Goal: Information Seeking & Learning: Understand process/instructions

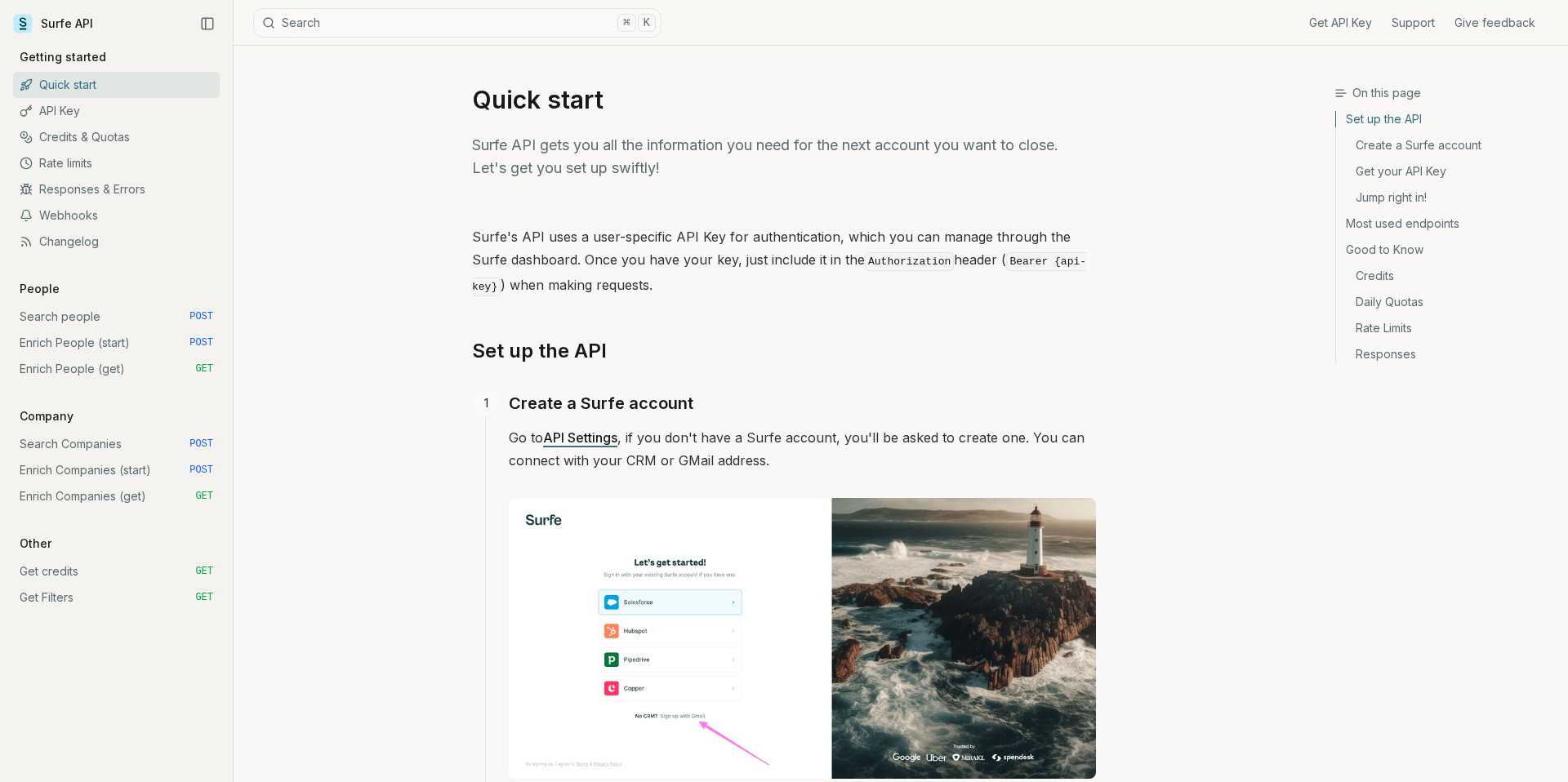
click at [66, 323] on link "Search people POST" at bounding box center [116, 316] width 207 height 26
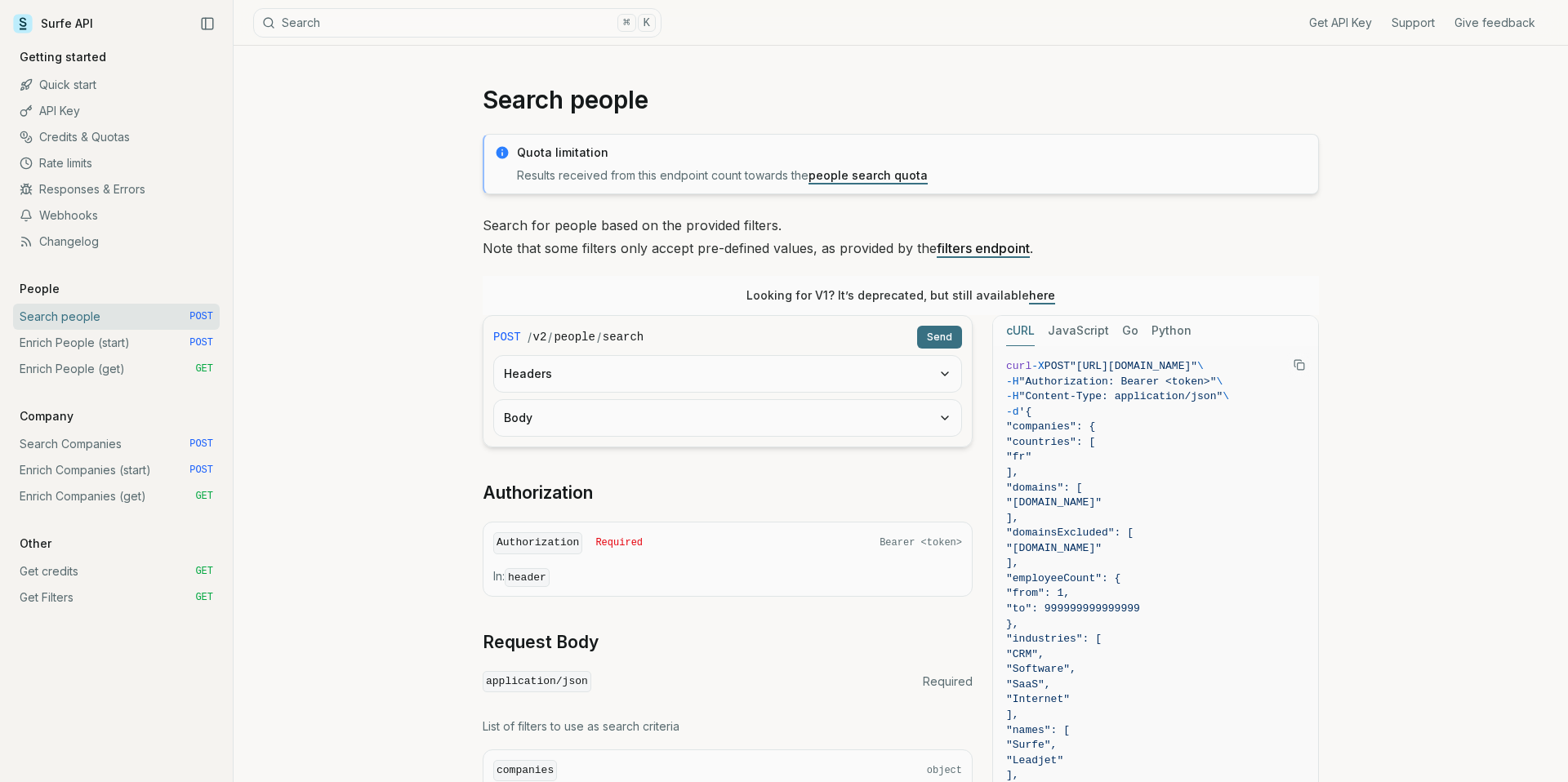
click at [759, 367] on button "Headers" at bounding box center [727, 373] width 467 height 36
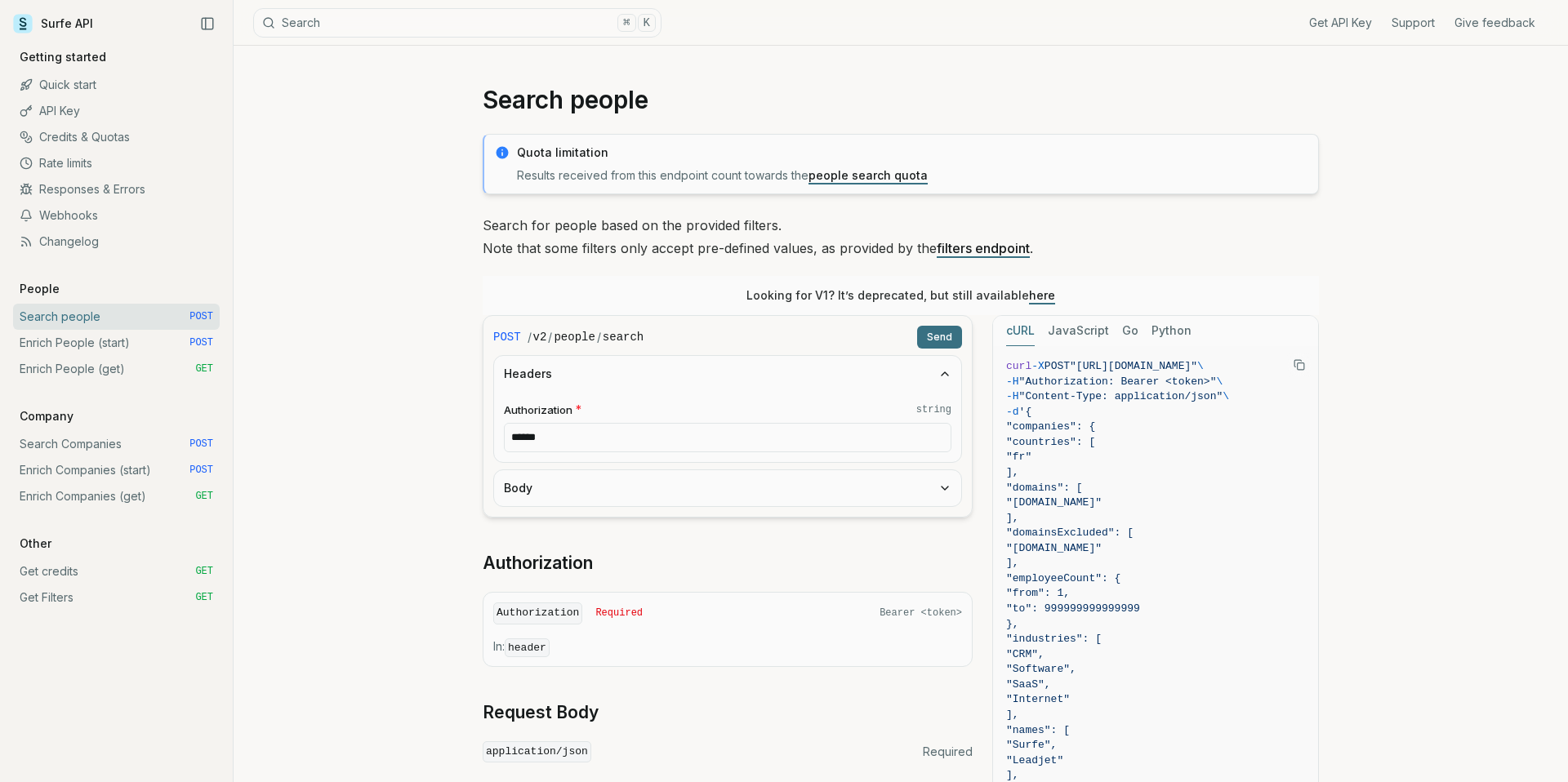
click at [709, 489] on button "Body" at bounding box center [727, 488] width 467 height 36
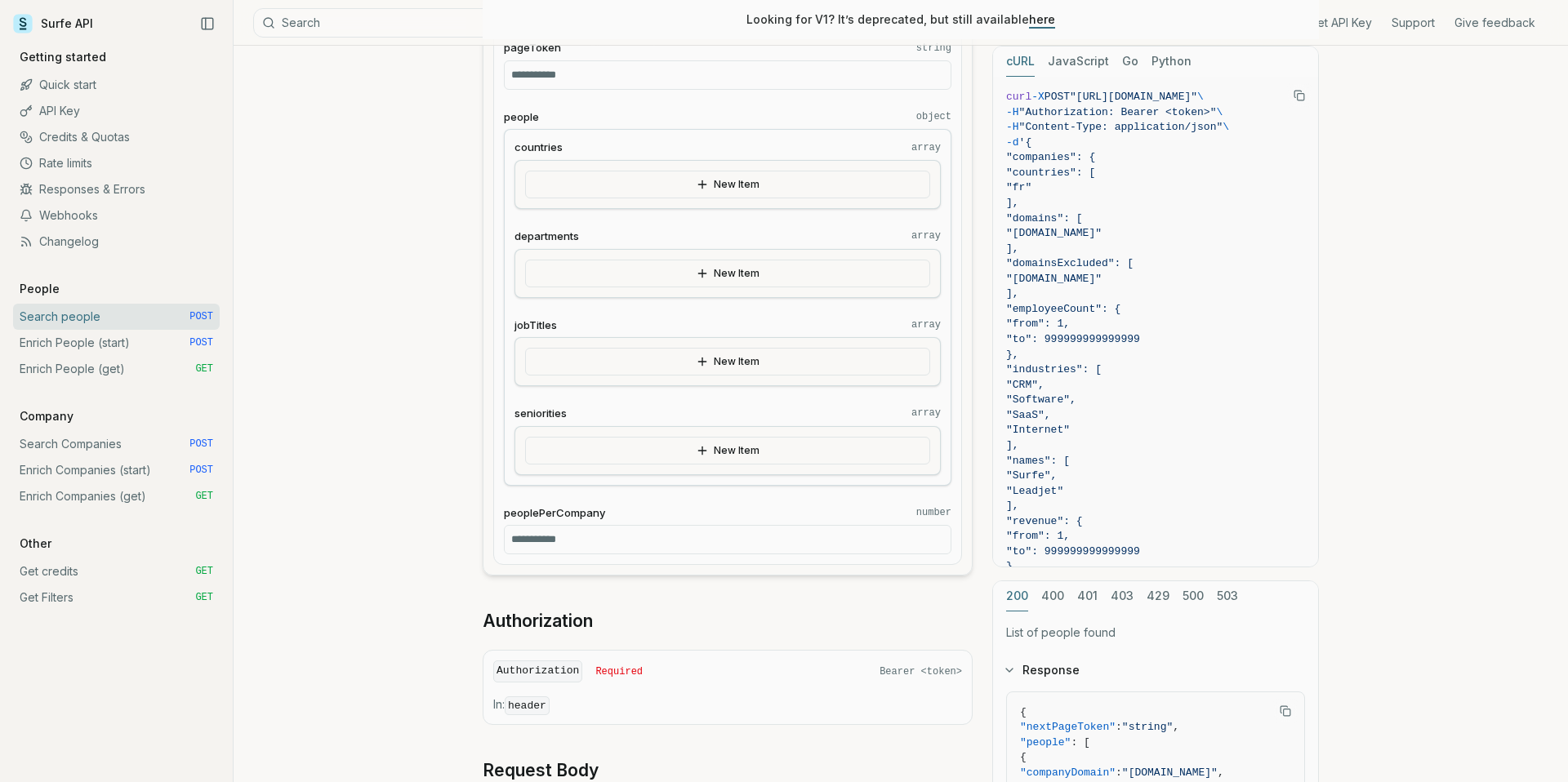
scroll to position [1391, 0]
click at [73, 344] on link "Enrich People (start) POST" at bounding box center [116, 342] width 207 height 26
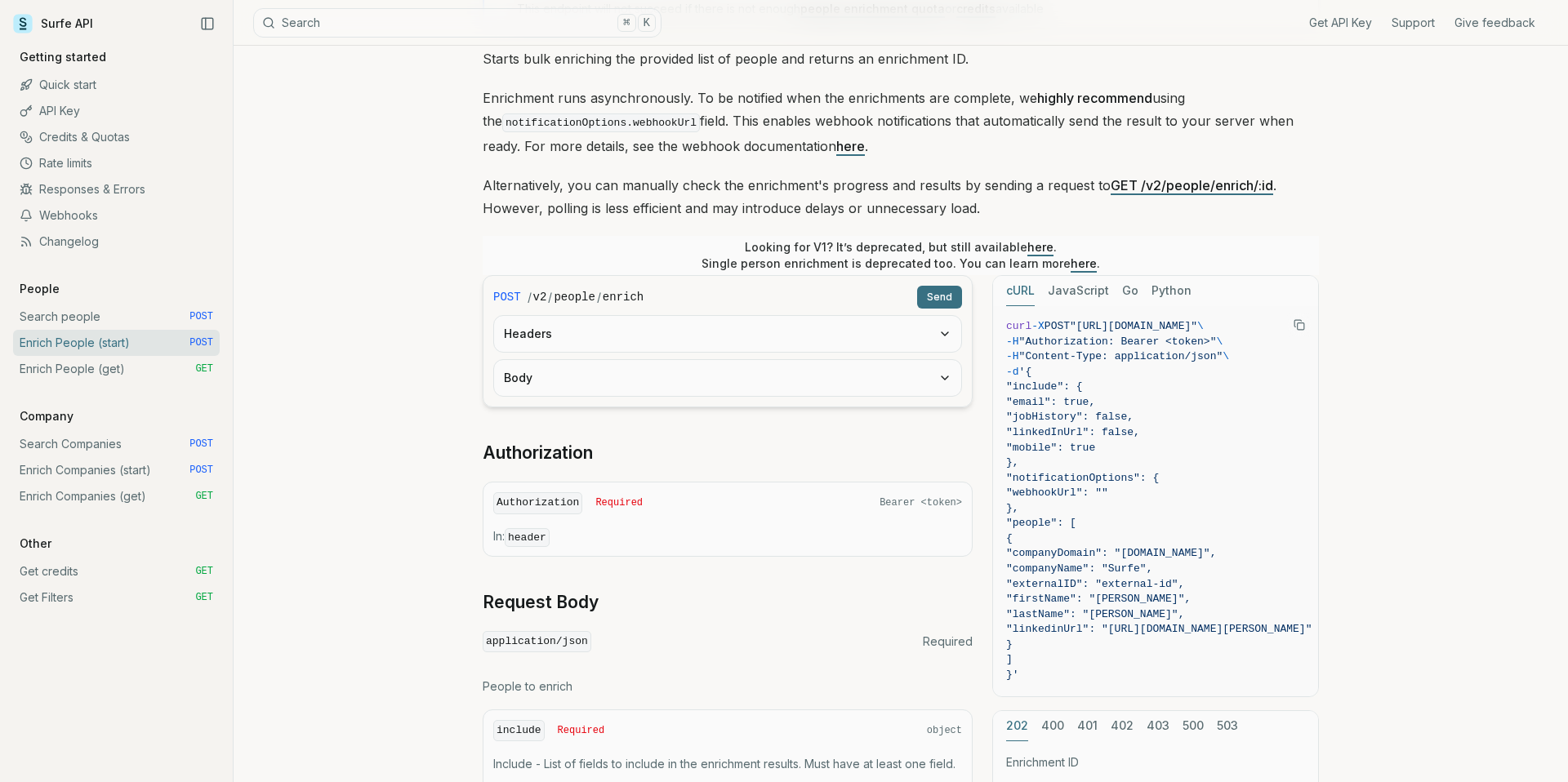
click at [781, 371] on button "Body" at bounding box center [727, 377] width 467 height 36
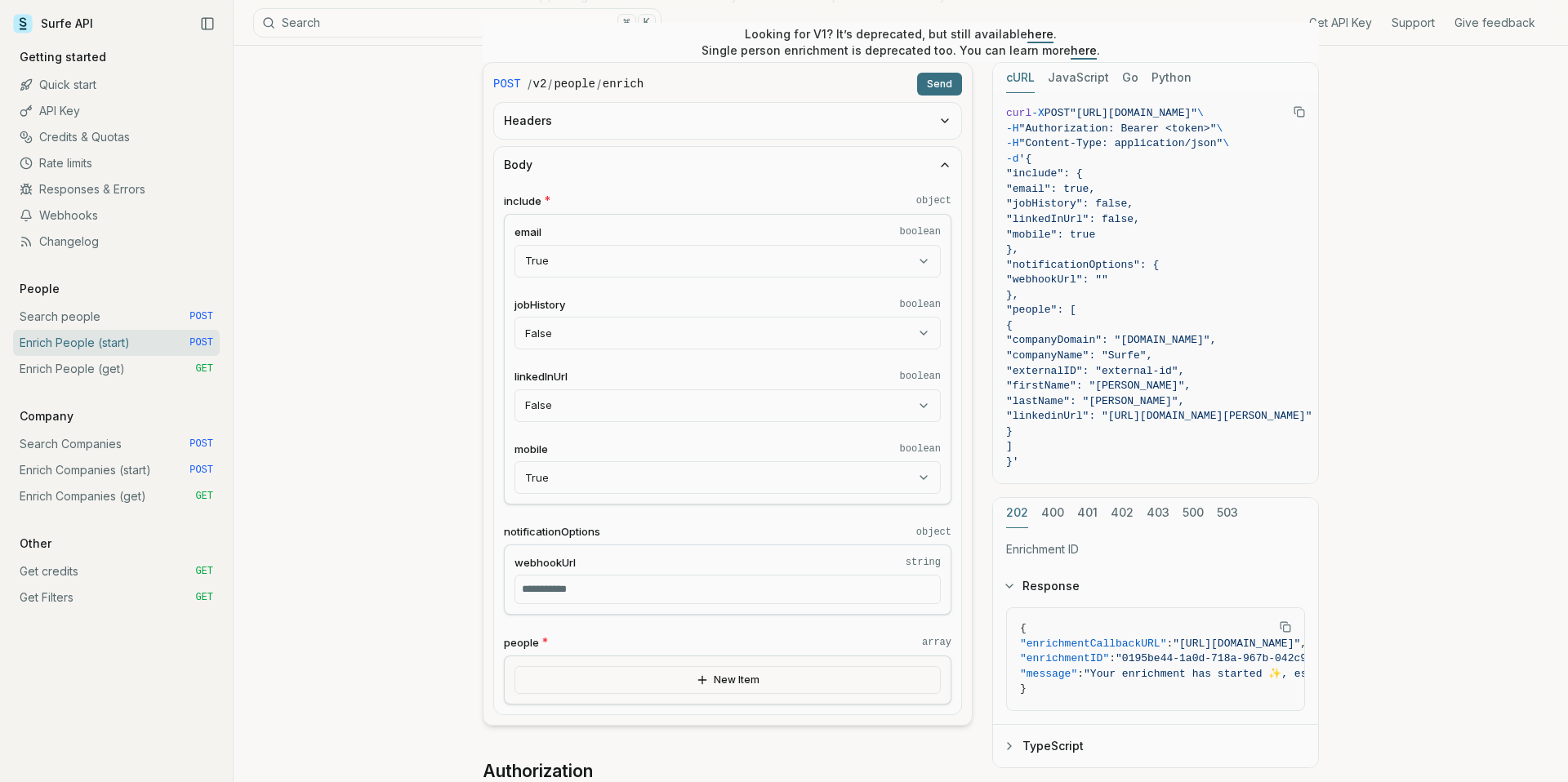
scroll to position [216, 0]
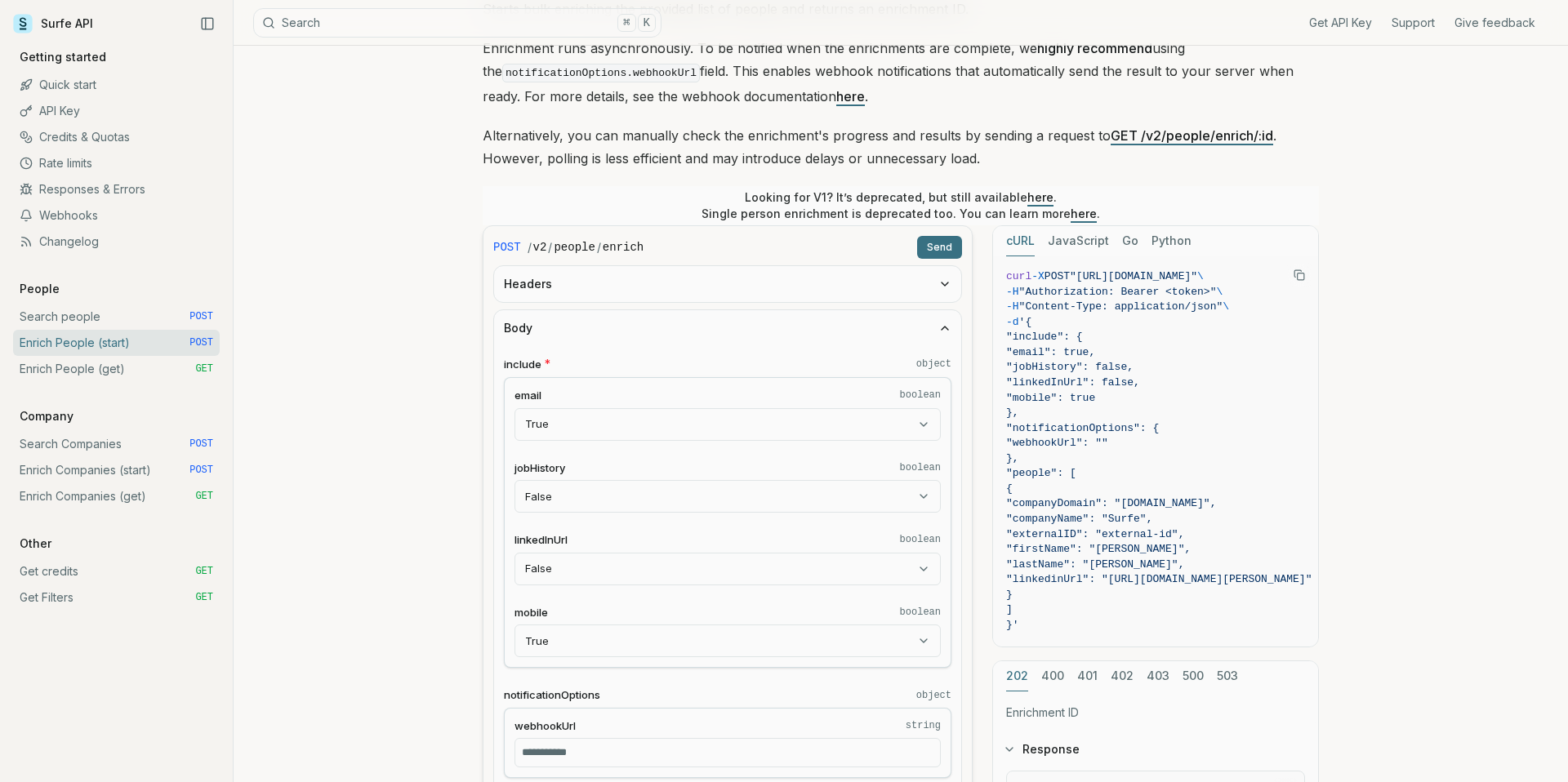
click at [828, 437] on body "Surfe API Get API Key Support Give feedback Getting started Quick start API Key…" at bounding box center [784, 721] width 1568 height 1875
select select "*****"
click at [951, 440] on div "include * object email boolean False **** ***** **** jobHistory boolean False *…" at bounding box center [727, 611] width 467 height 531
click at [918, 494] on body "Surfe API Get API Key Support Give feedback Getting started Quick start API Key…" at bounding box center [784, 721] width 1568 height 1875
click at [981, 475] on html "Surfe API Get API Key Support Give feedback Getting started Quick start API Key…" at bounding box center [784, 721] width 1568 height 1875
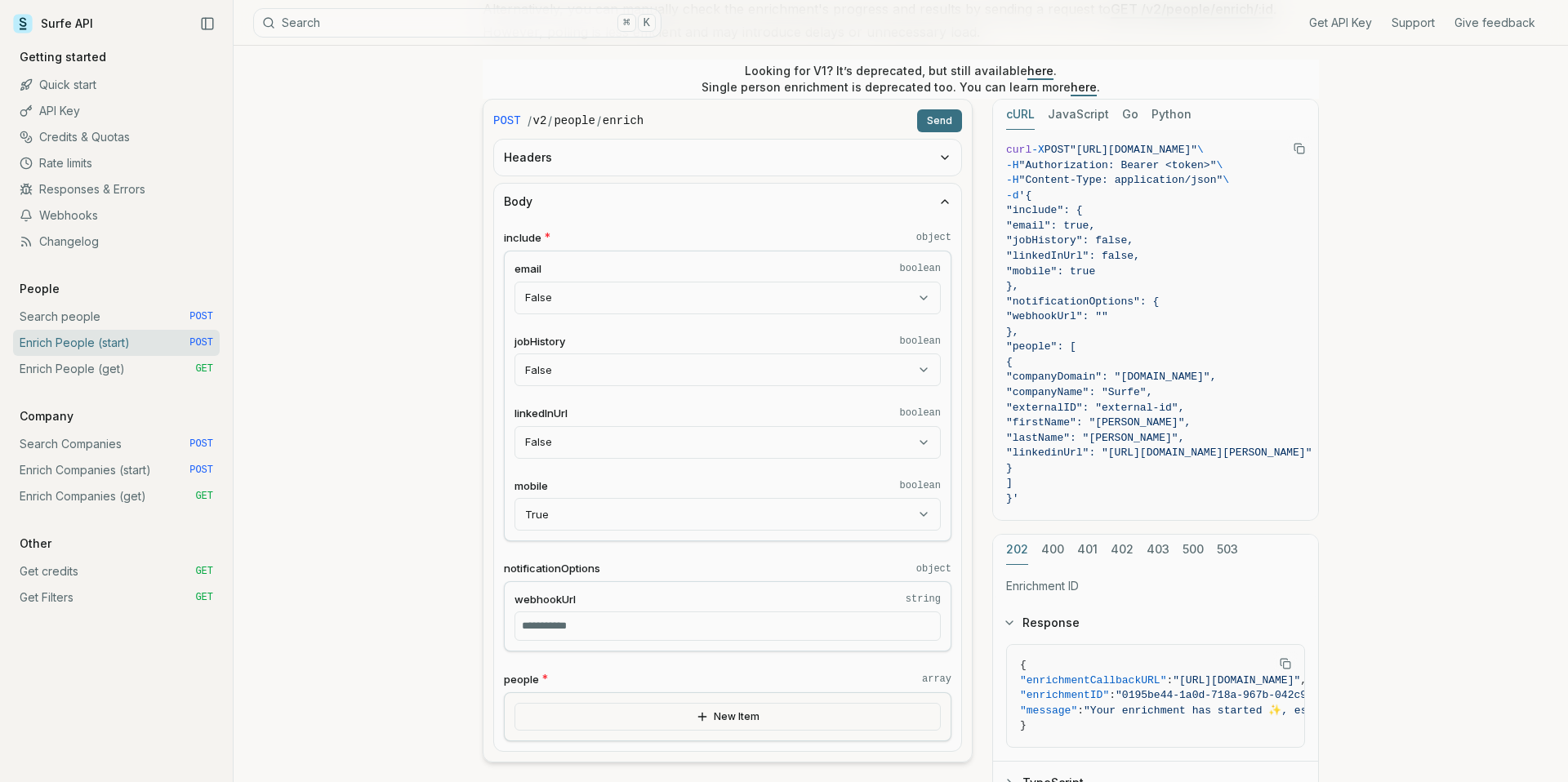
scroll to position [332, 0]
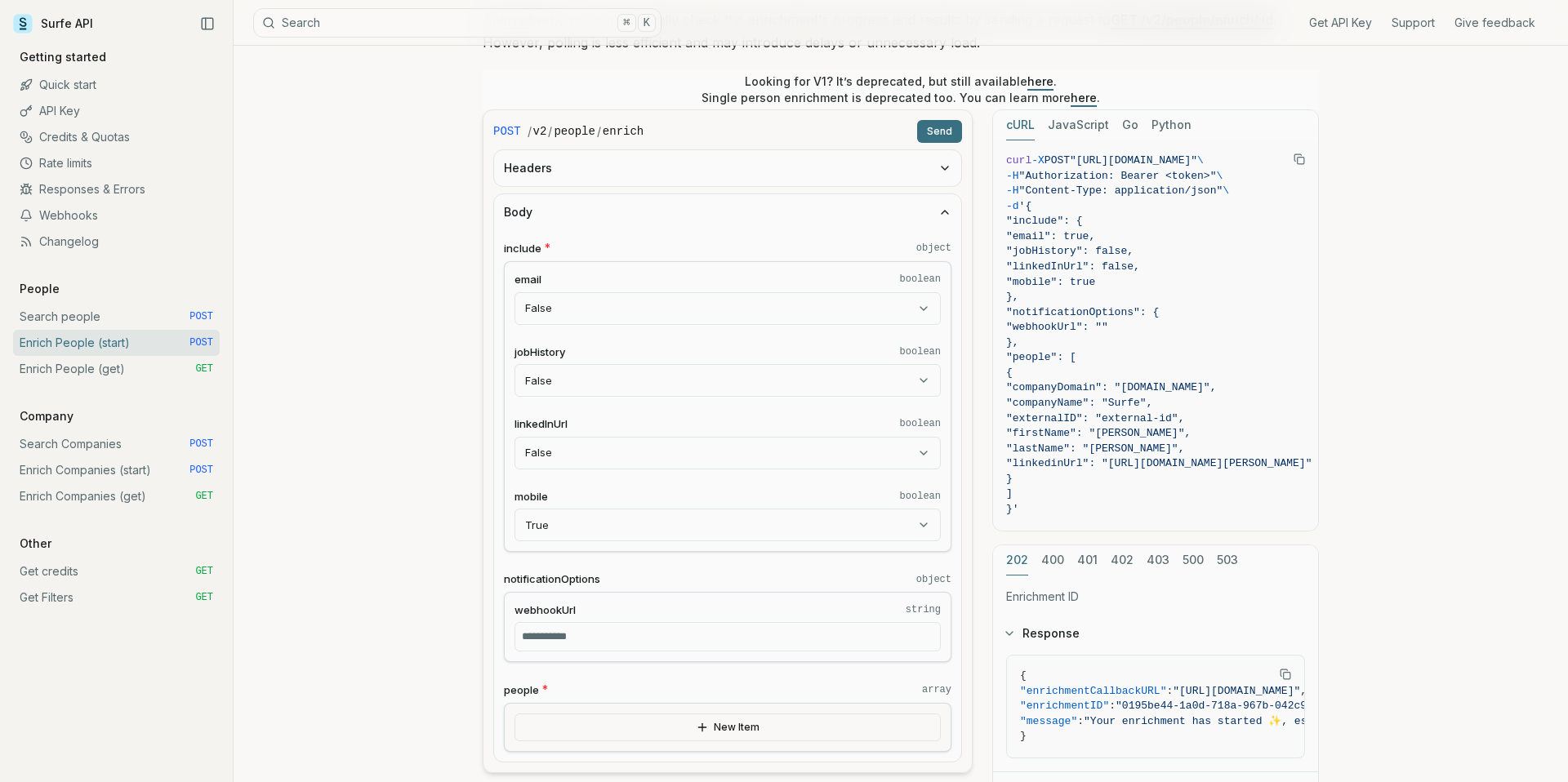
click at [894, 460] on body "Surfe API Get API Key Support Give feedback Getting started Quick start API Key…" at bounding box center [784, 605] width 1568 height 1875
select select "****"
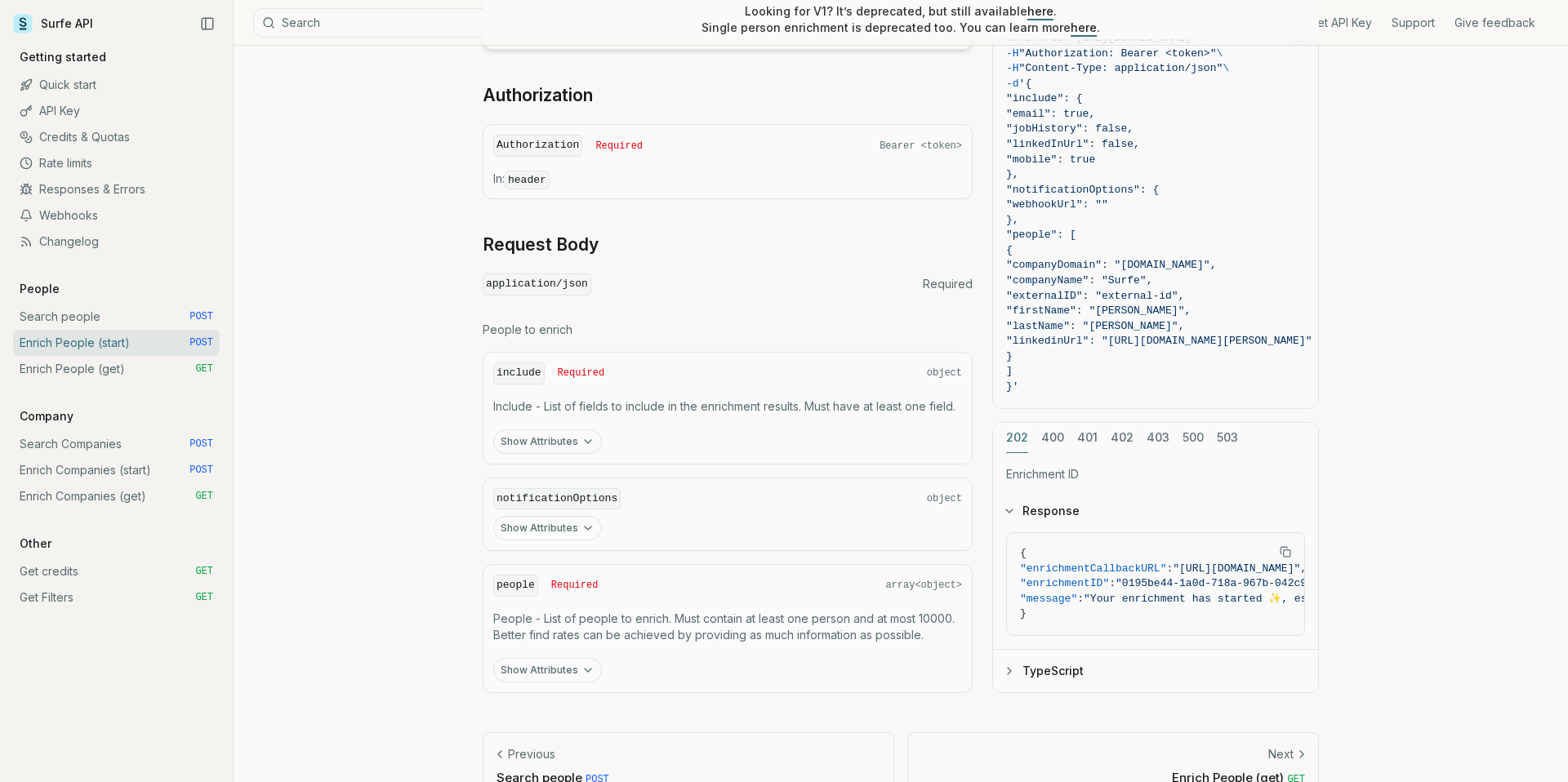
scroll to position [1091, 0]
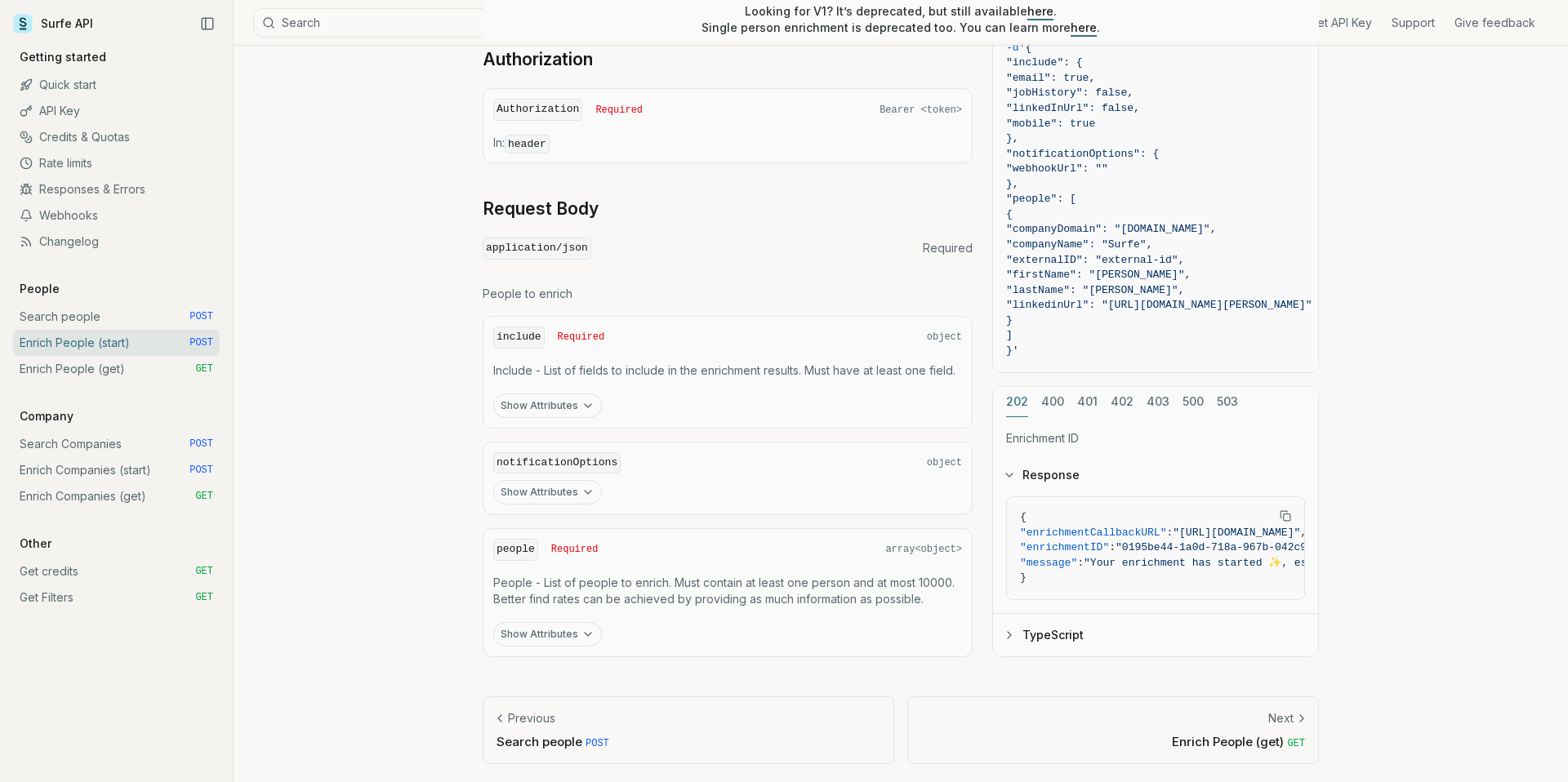
click at [551, 398] on button "Show Attributes" at bounding box center [547, 406] width 108 height 24
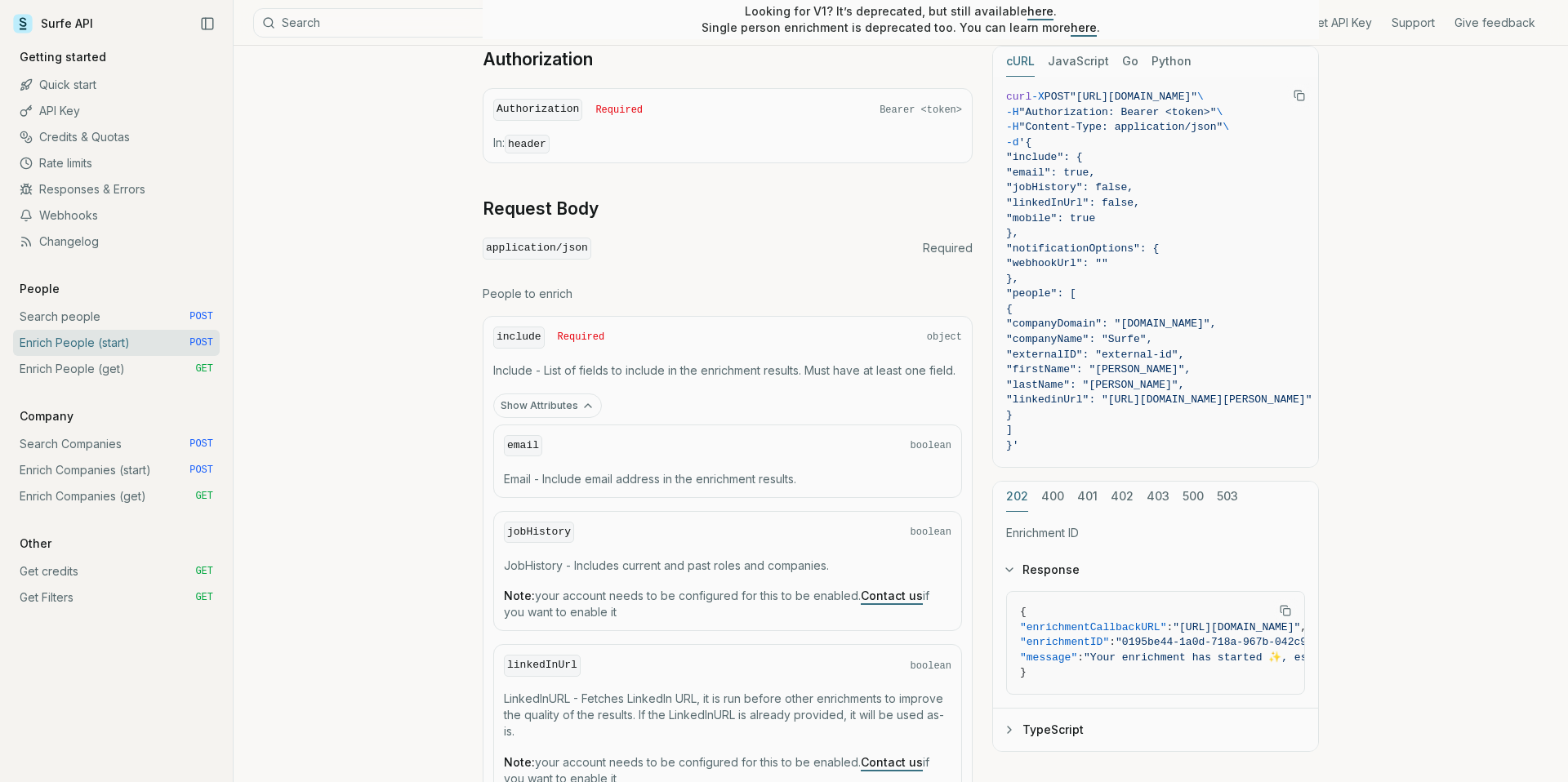
click at [557, 406] on button "Show Attributes" at bounding box center [547, 406] width 108 height 24
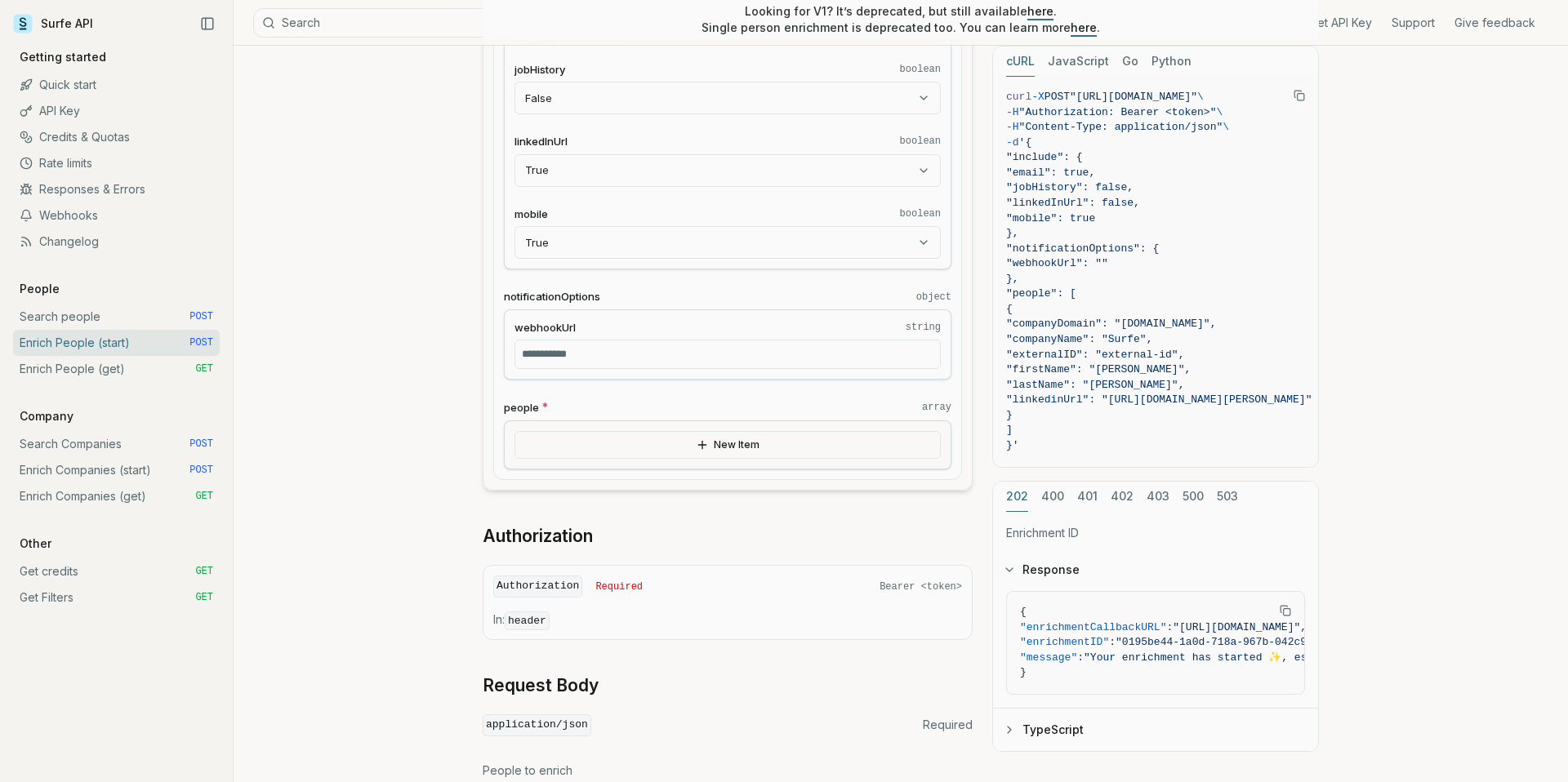
scroll to position [601, 0]
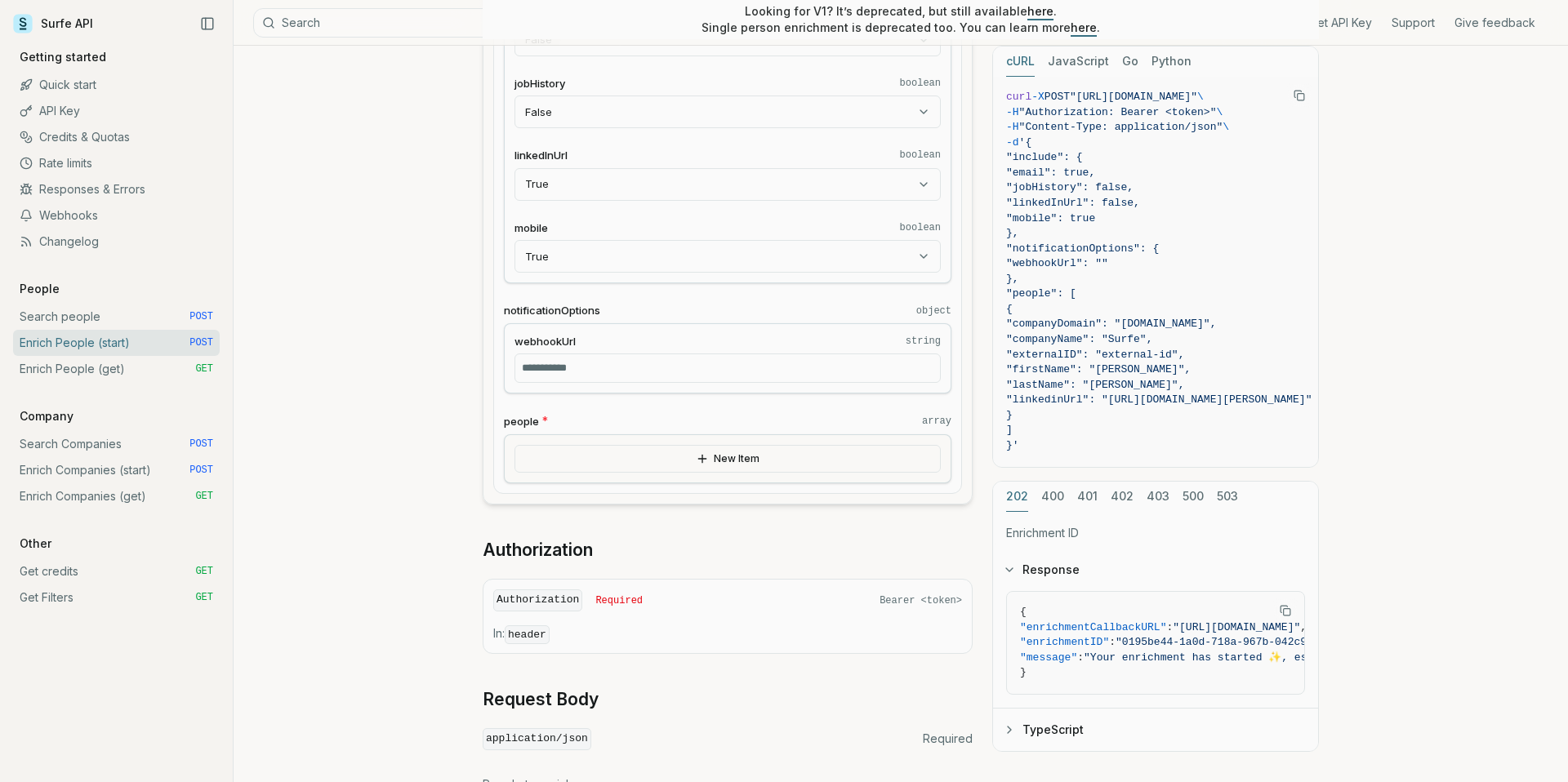
click at [123, 370] on link "Enrich People (get) GET" at bounding box center [116, 369] width 207 height 26
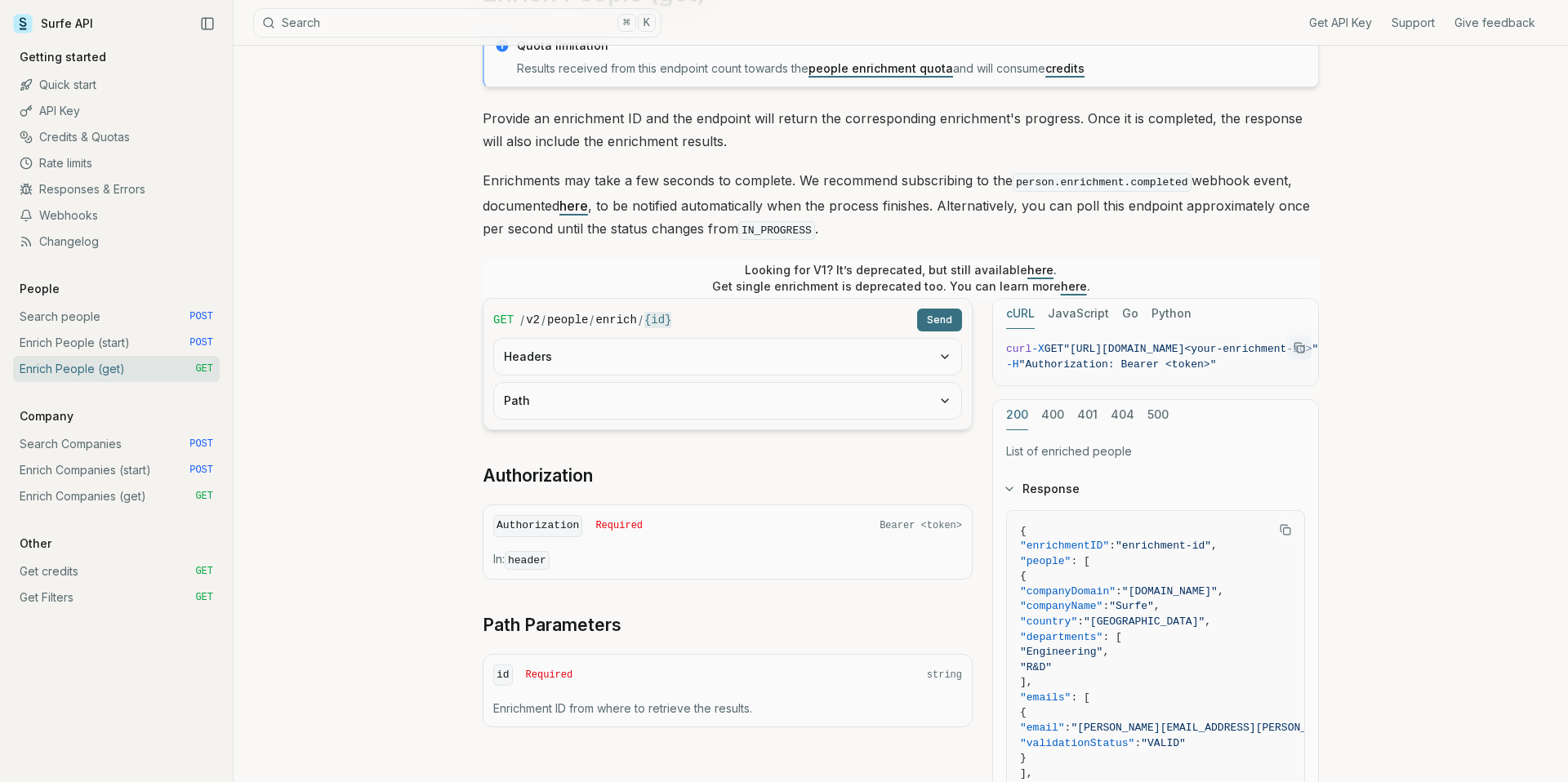
scroll to position [102, 0]
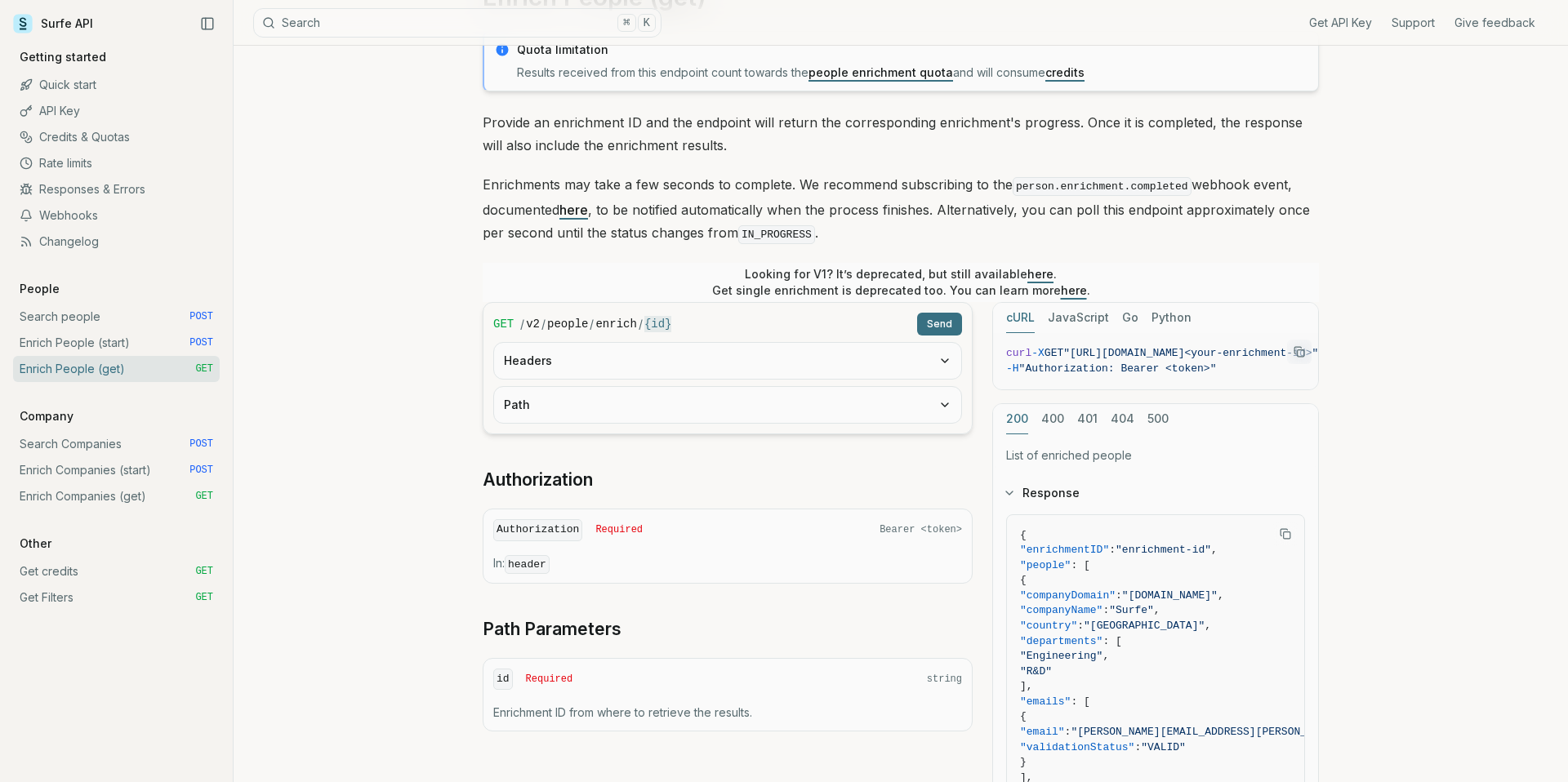
click at [670, 354] on button "Headers" at bounding box center [727, 361] width 467 height 36
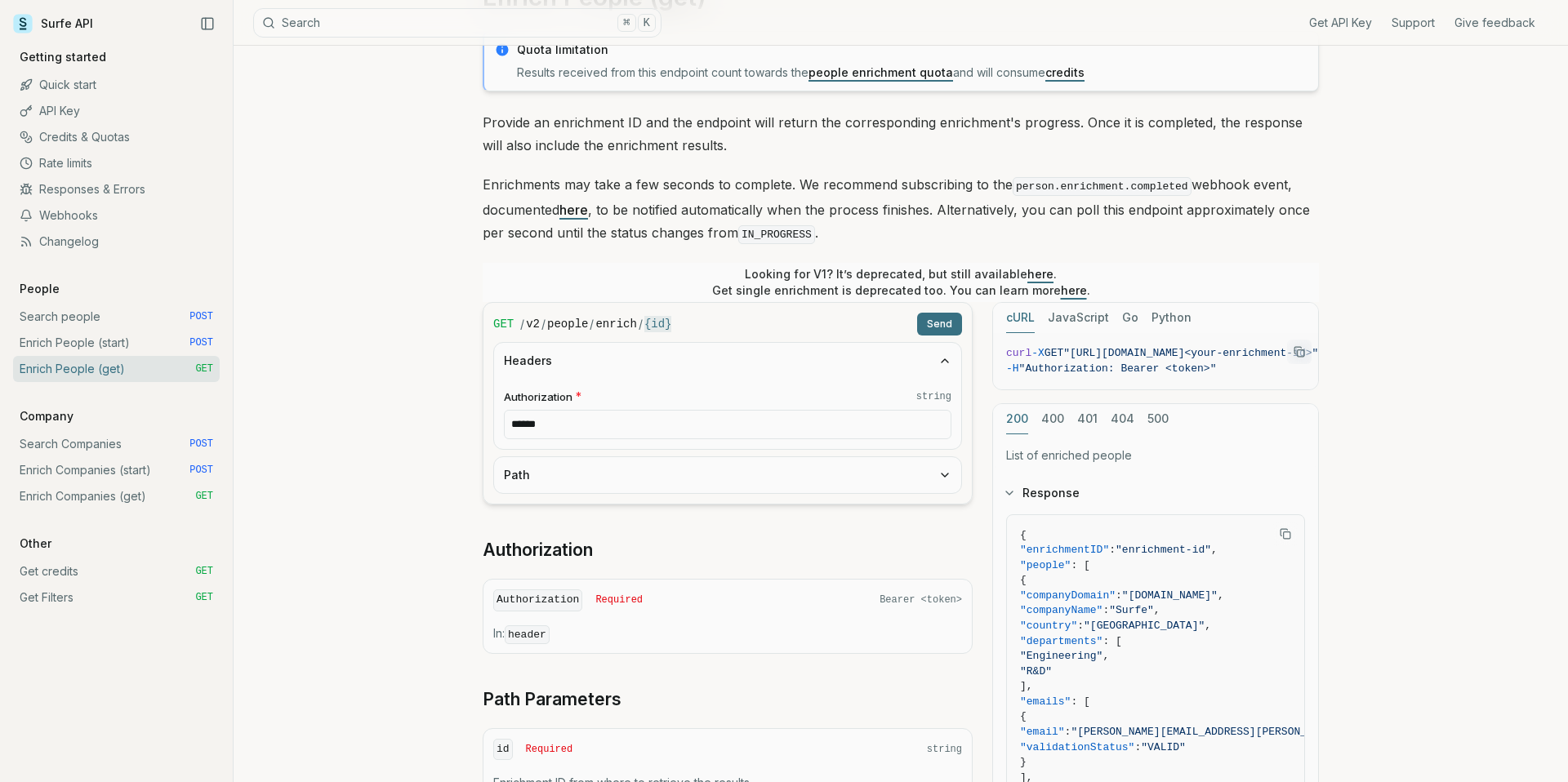
click at [670, 481] on button "Path" at bounding box center [727, 475] width 467 height 36
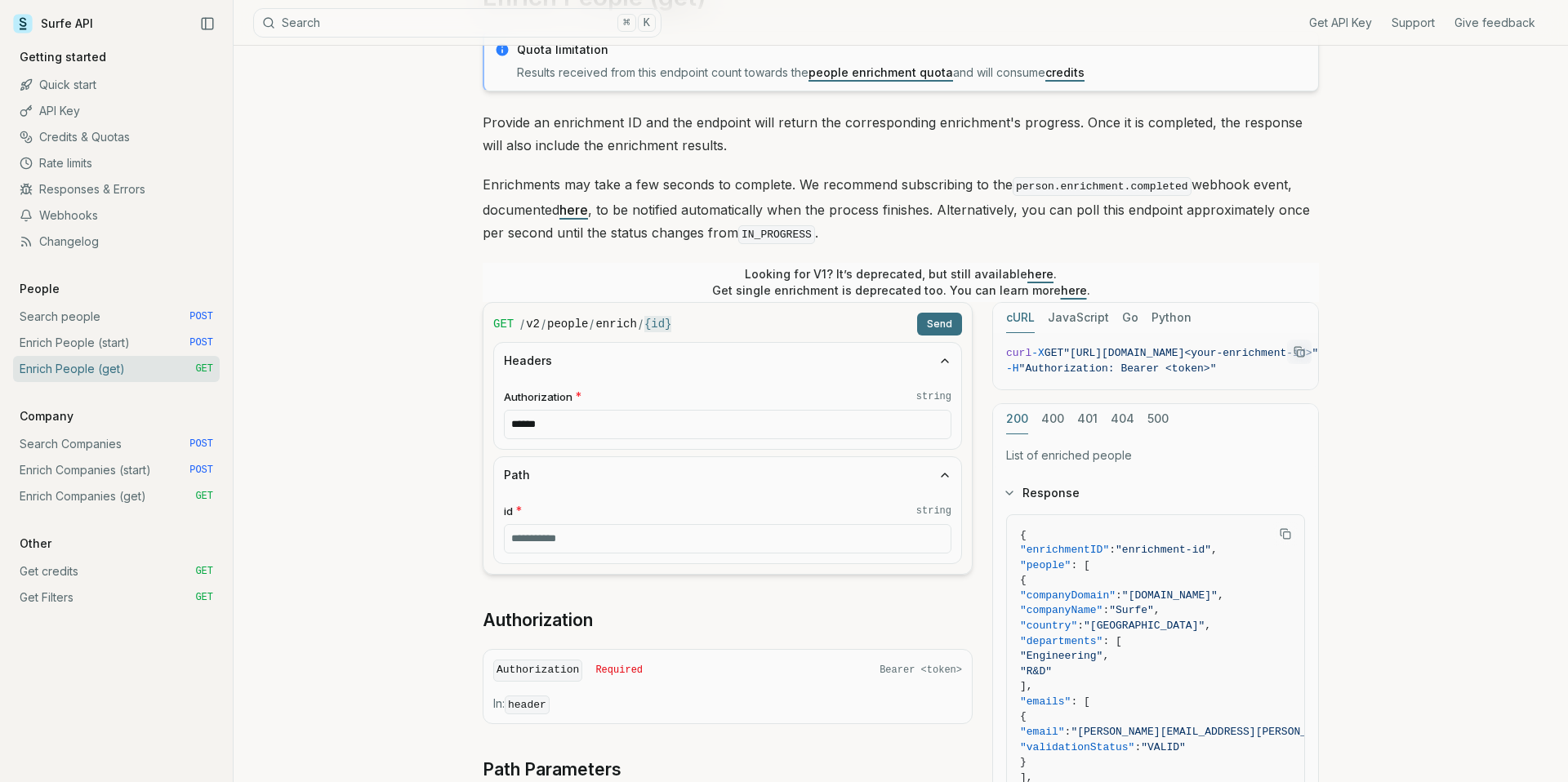
click at [670, 481] on button "Path" at bounding box center [727, 475] width 467 height 36
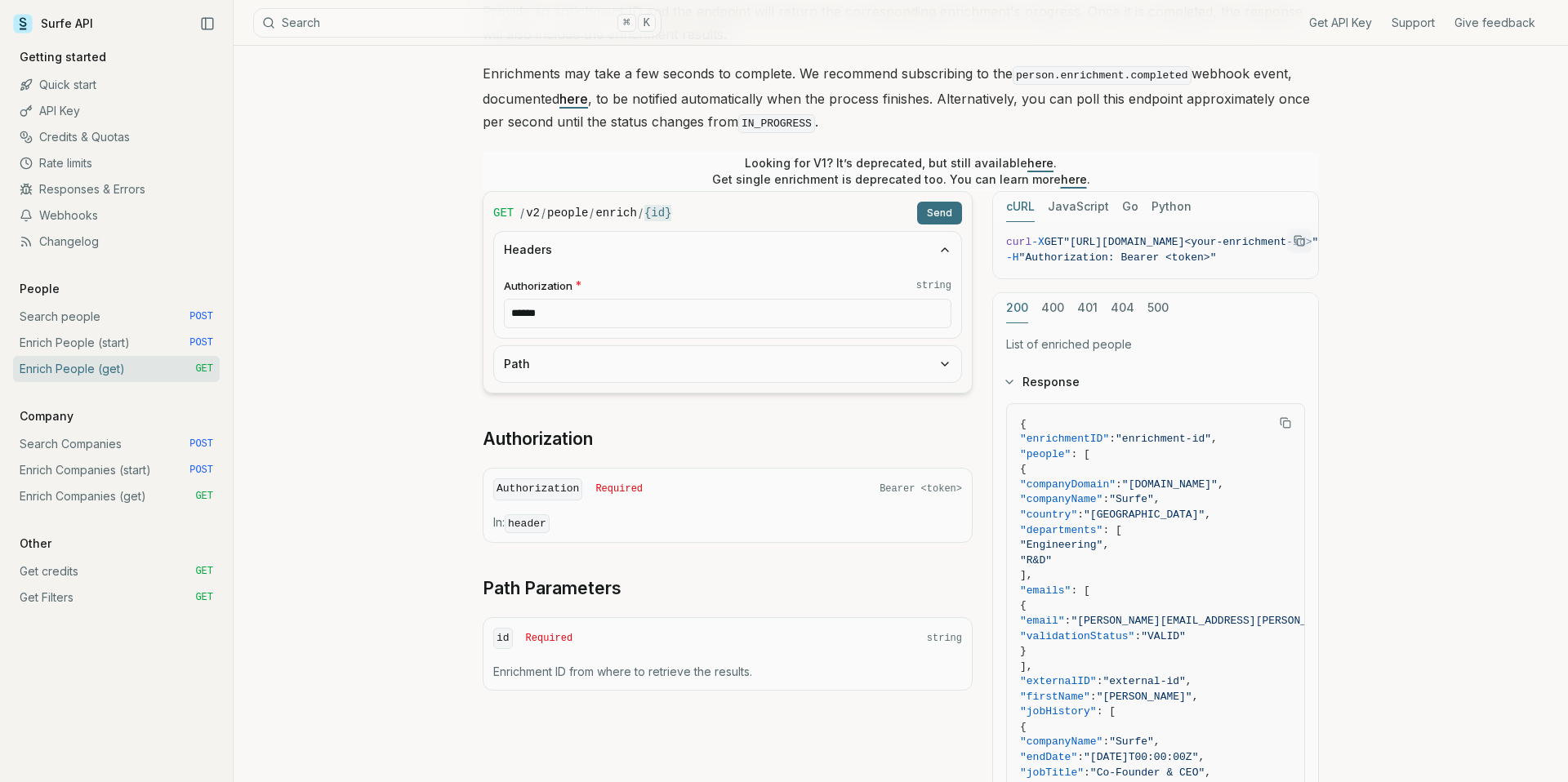
scroll to position [235, 0]
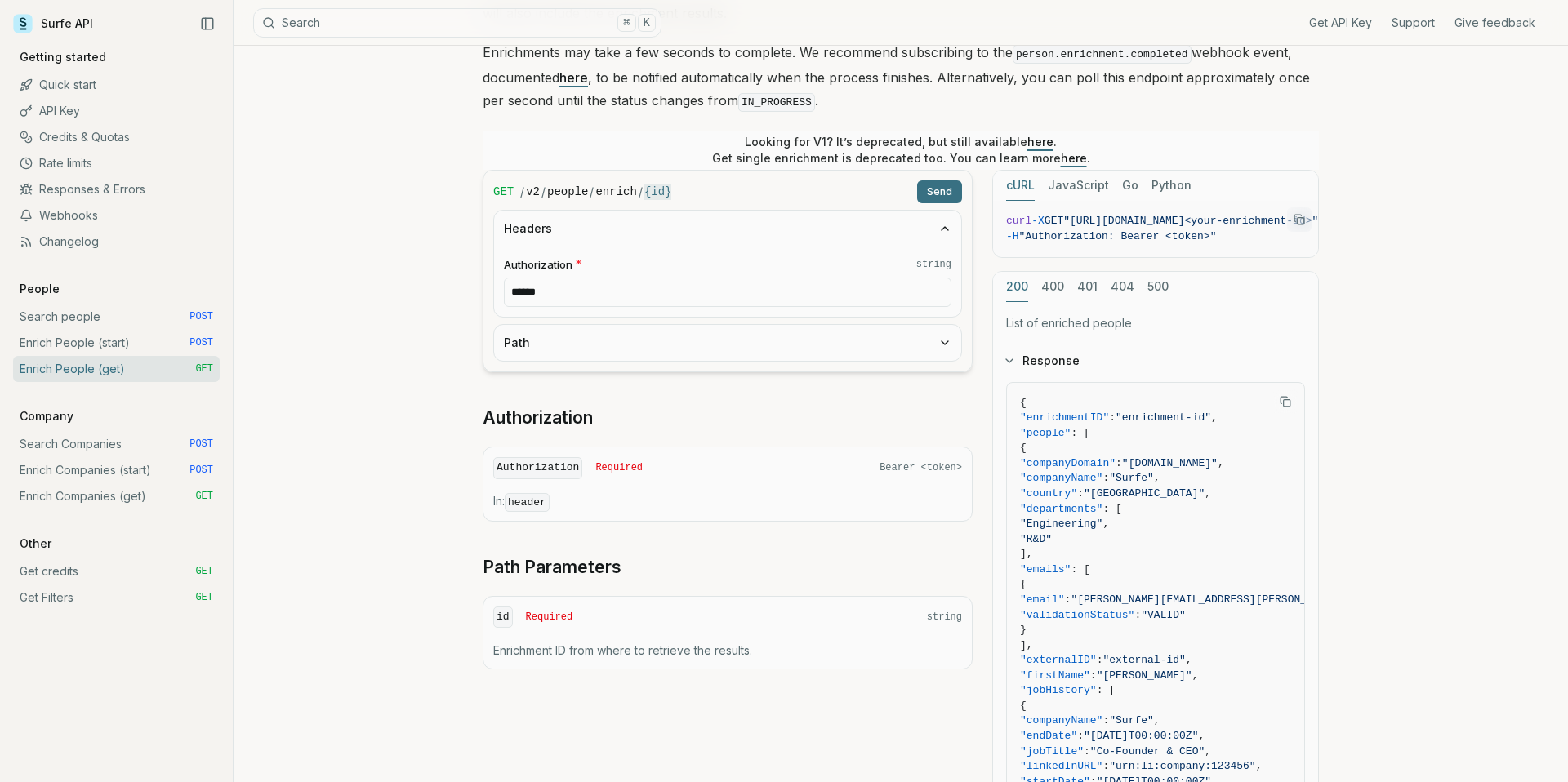
click at [84, 324] on link "Search people POST" at bounding box center [116, 316] width 207 height 26
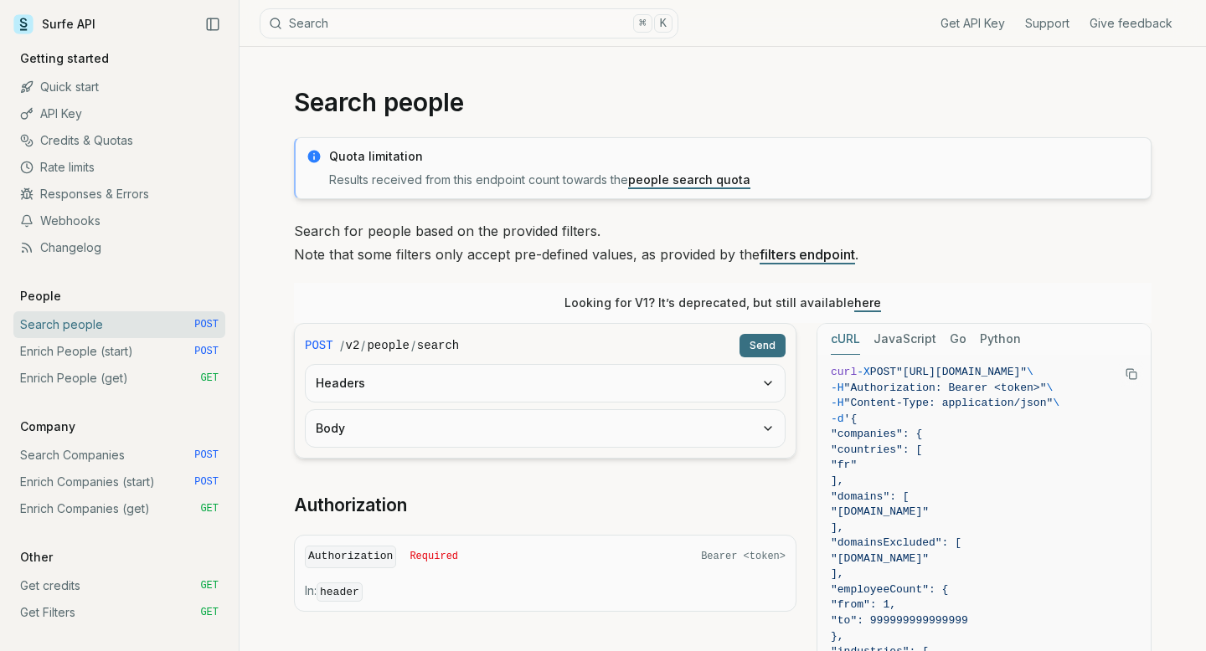
scroll to position [3, 0]
